Goal: Information Seeking & Learning: Compare options

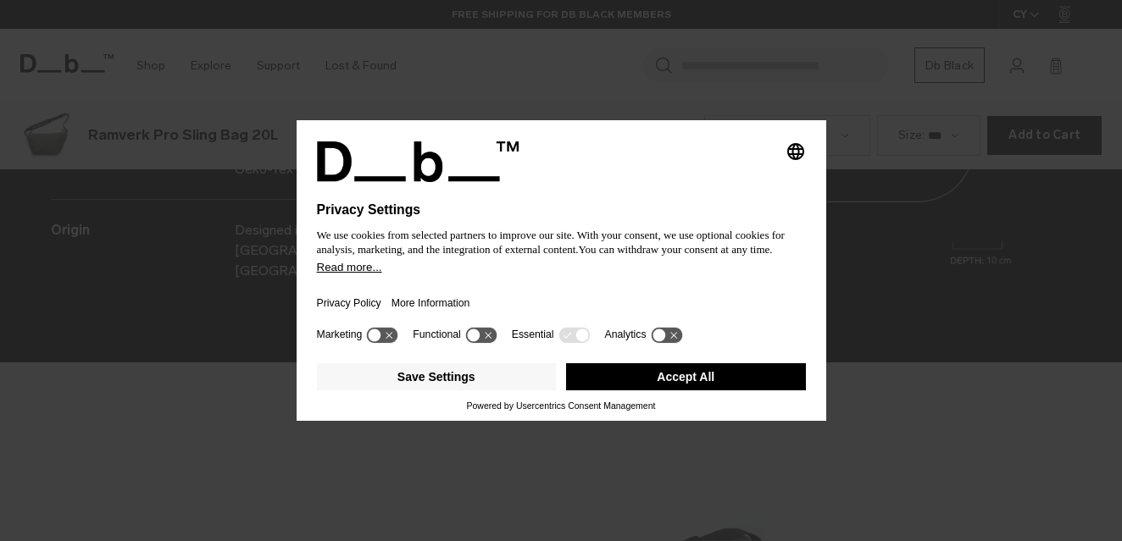
scroll to position [2165, 0]
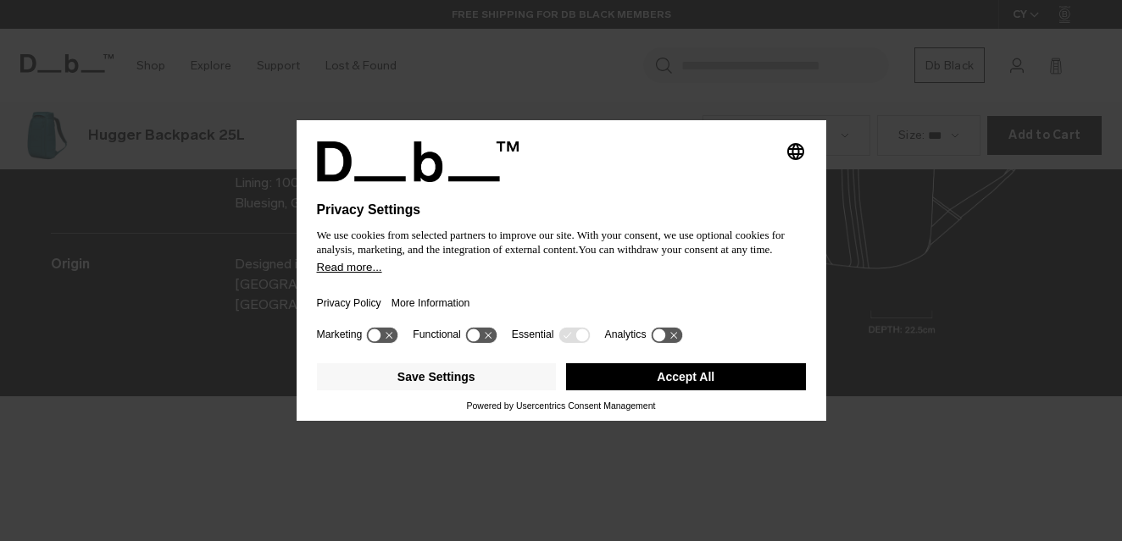
scroll to position [2165, 0]
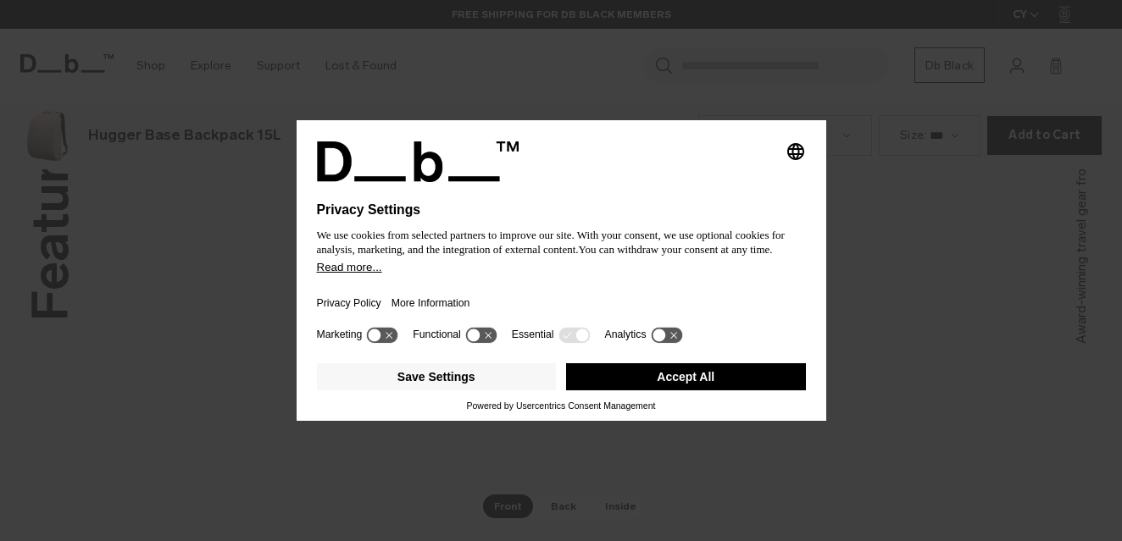
scroll to position [2165, 0]
